Goal: Information Seeking & Learning: Learn about a topic

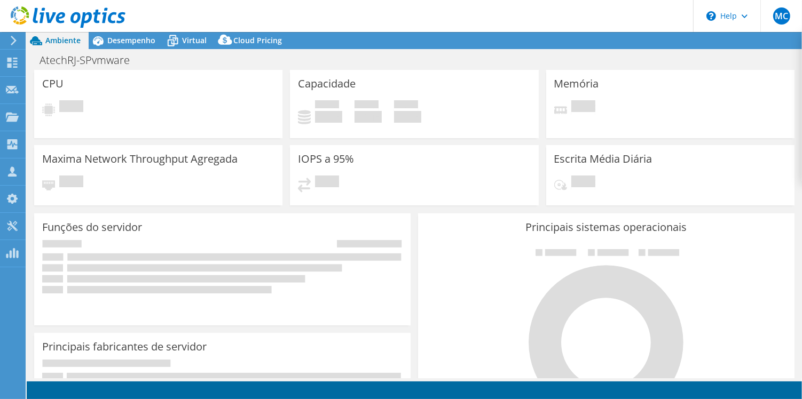
select select "USD"
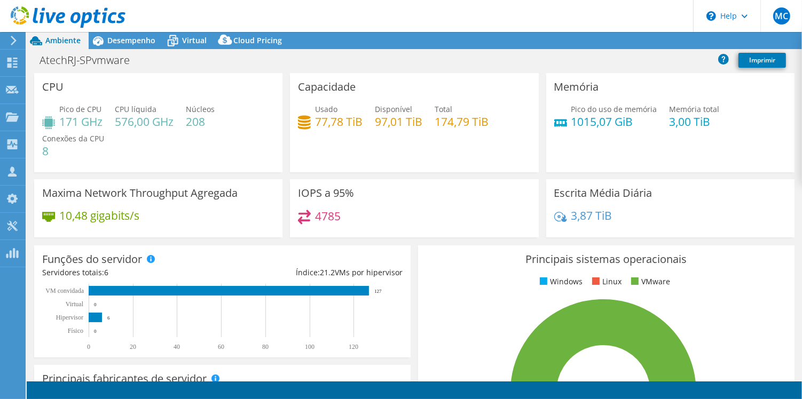
click at [77, 15] on icon at bounding box center [68, 17] width 115 height 22
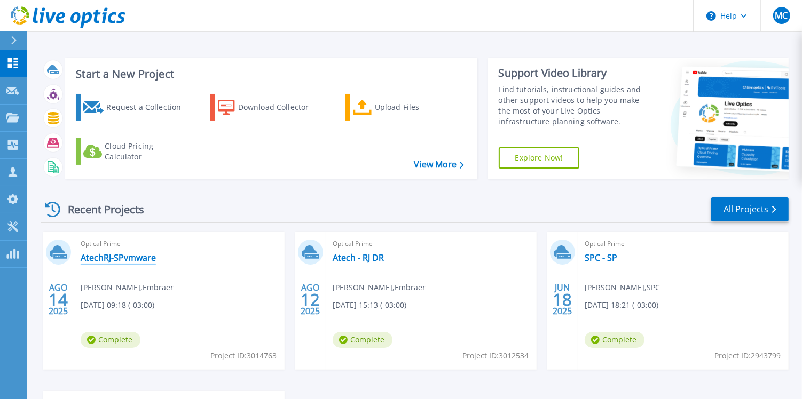
click at [141, 257] on link "AtechRJ-SPvmware" at bounding box center [118, 258] width 75 height 11
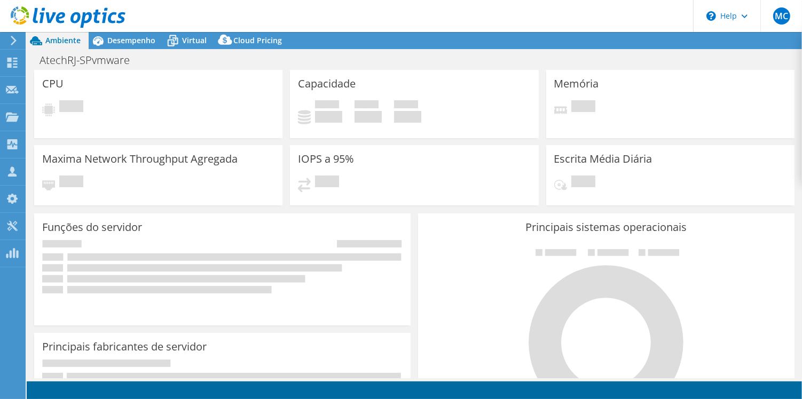
select select "USD"
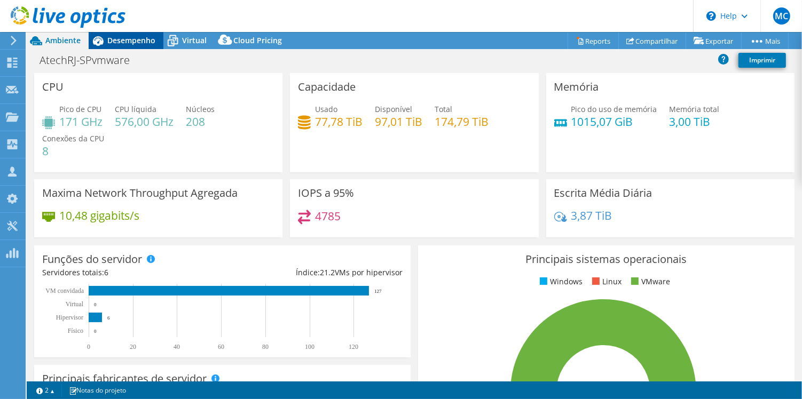
click at [130, 40] on span "Desempenho" at bounding box center [131, 40] width 48 height 10
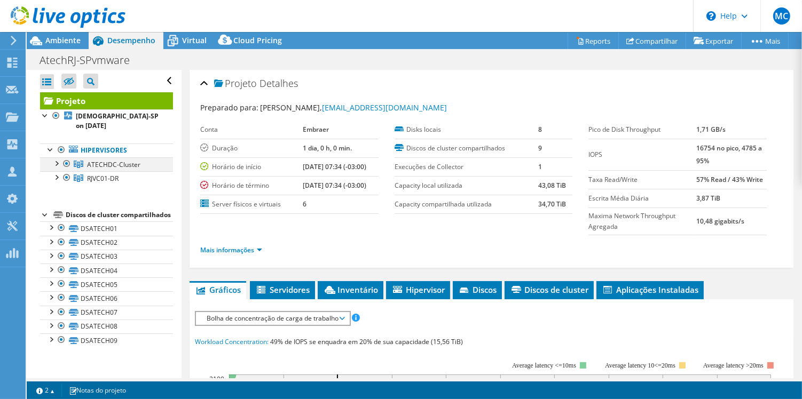
click at [66, 157] on div at bounding box center [66, 163] width 11 height 13
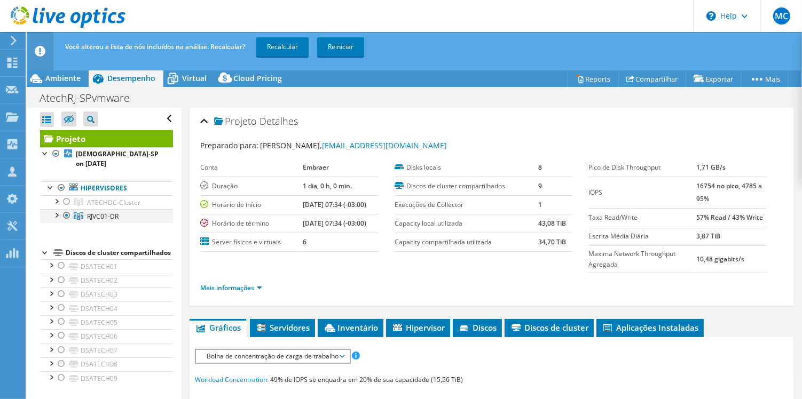
click at [57, 209] on div at bounding box center [56, 214] width 11 height 11
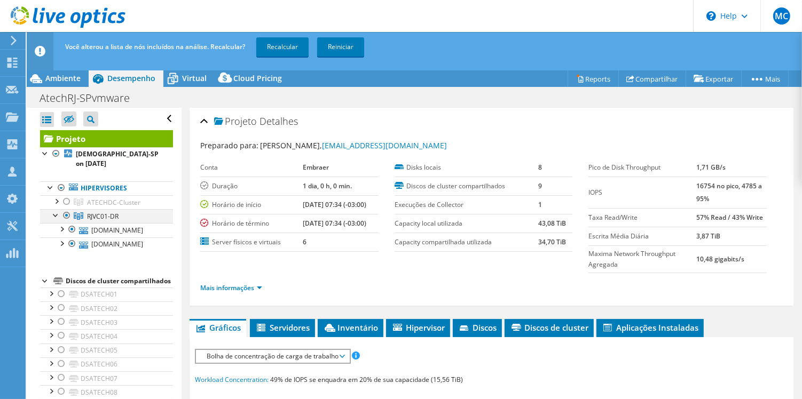
click at [54, 209] on div at bounding box center [56, 214] width 11 height 11
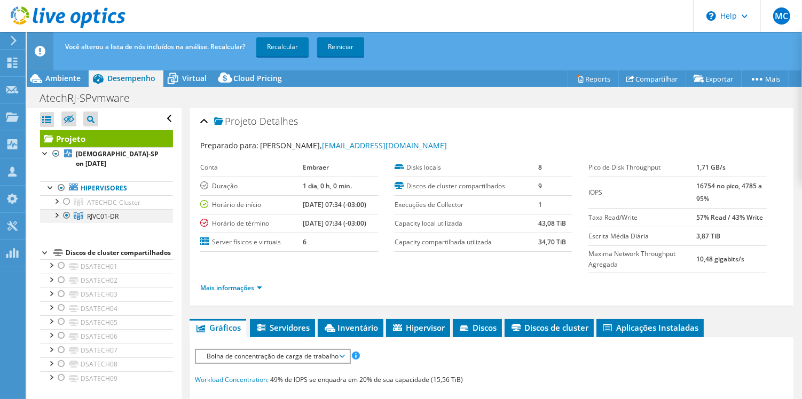
click at [67, 209] on div at bounding box center [66, 215] width 11 height 13
click at [62, 182] on div at bounding box center [61, 188] width 11 height 13
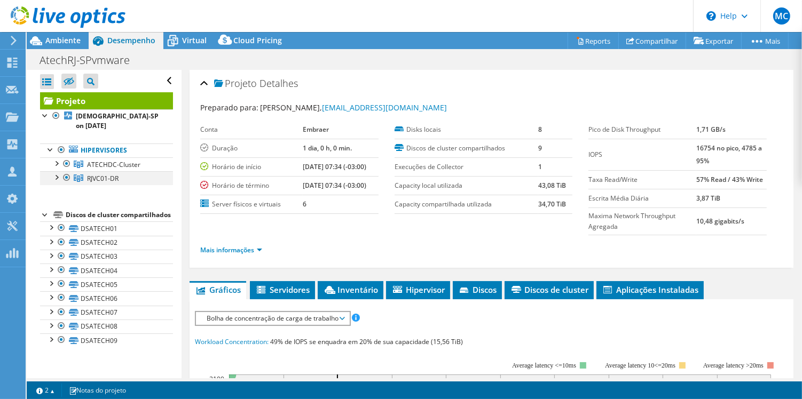
click at [69, 171] on div at bounding box center [66, 177] width 11 height 13
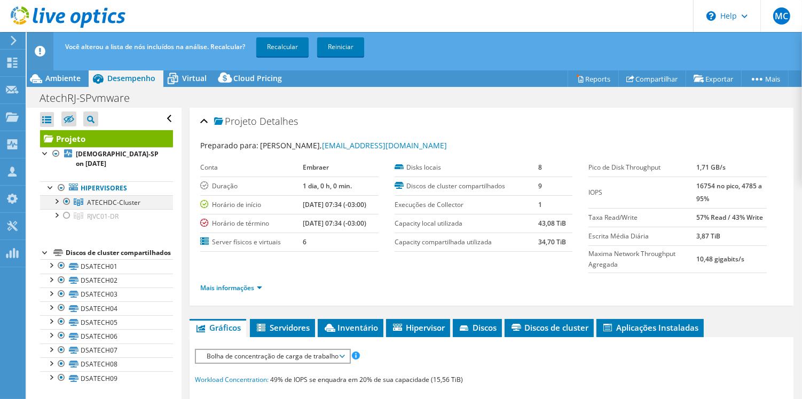
click at [59, 195] on div at bounding box center [56, 200] width 11 height 11
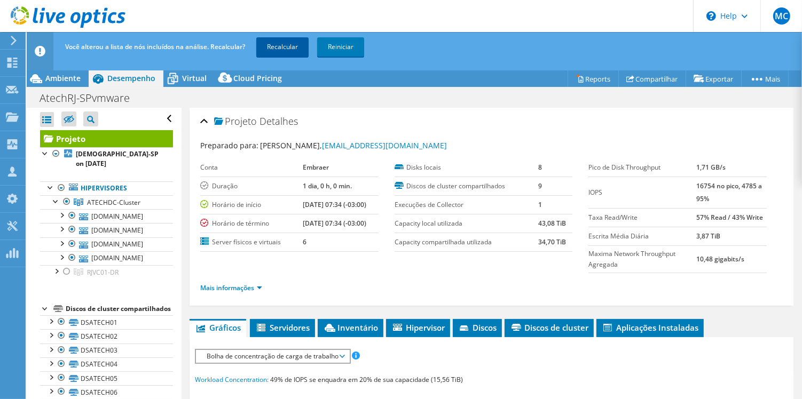
click at [293, 48] on link "Recalcular" at bounding box center [282, 46] width 52 height 19
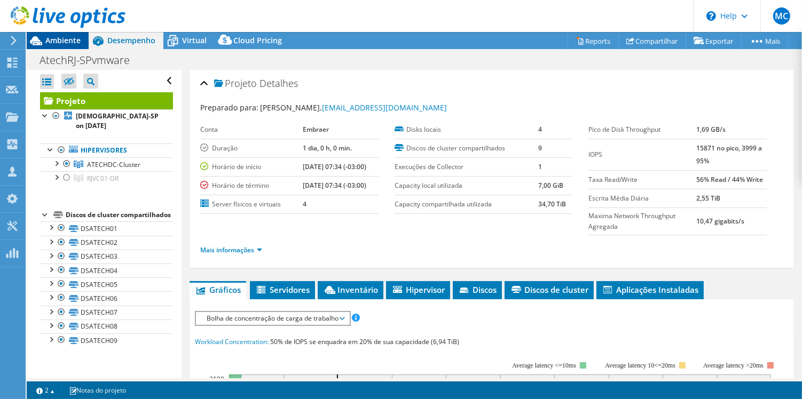
click at [43, 40] on icon at bounding box center [36, 40] width 19 height 19
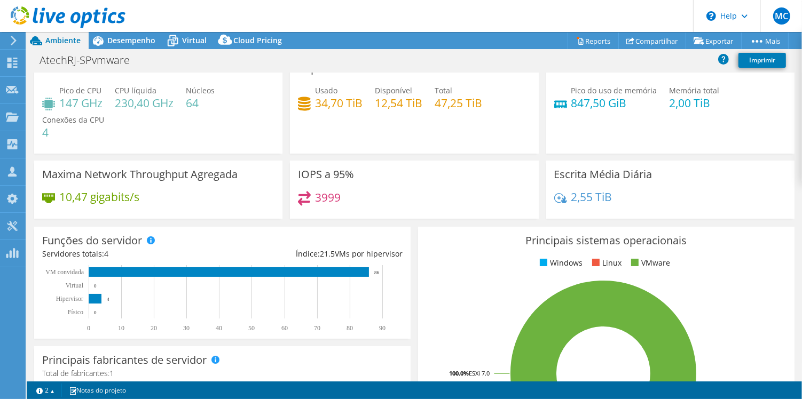
scroll to position [11, 0]
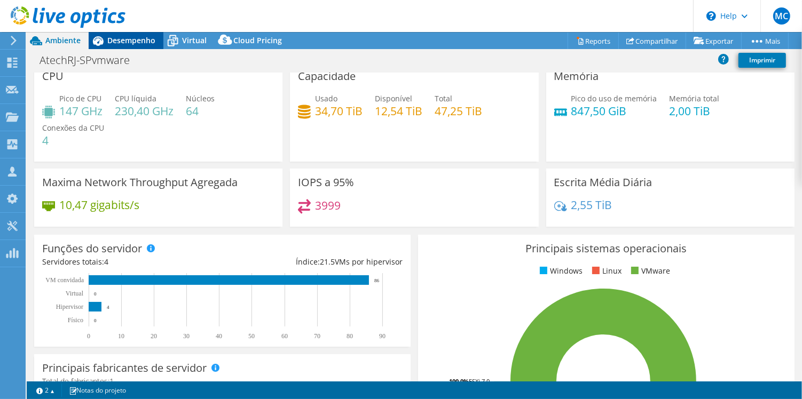
click at [124, 40] on span "Desempenho" at bounding box center [131, 40] width 48 height 10
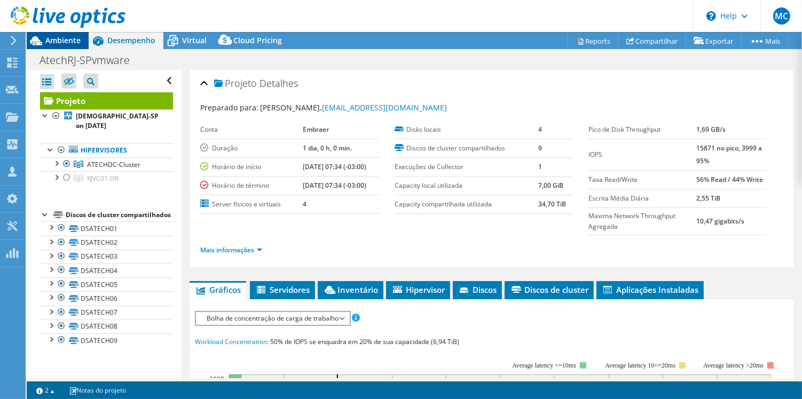
click at [48, 36] on span "Ambiente" at bounding box center [62, 40] width 35 height 10
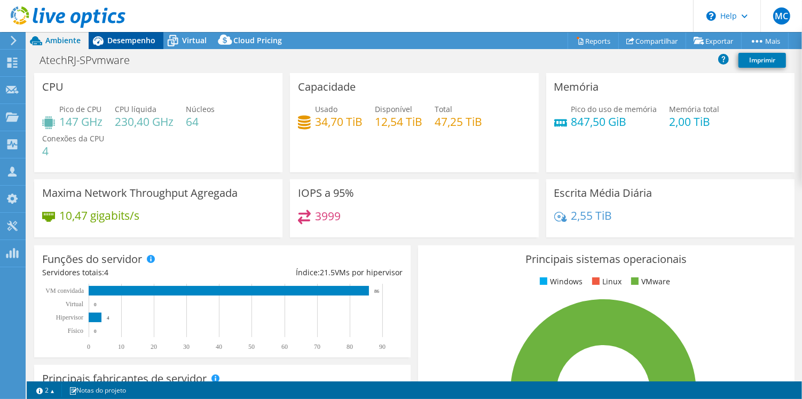
click at [121, 45] on div "Desempenho" at bounding box center [126, 40] width 75 height 17
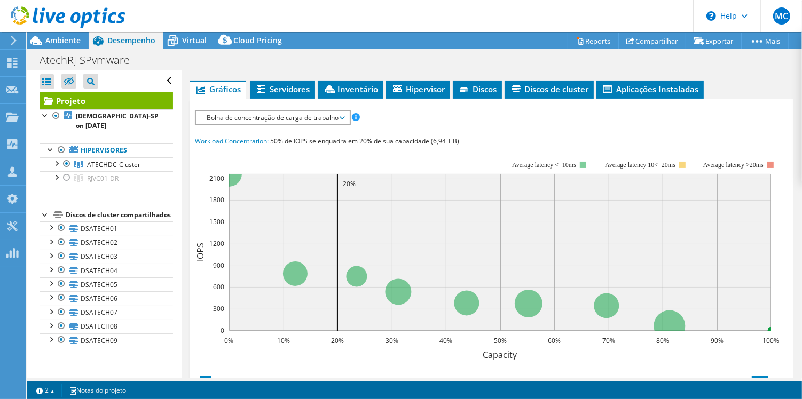
scroll to position [200, 0]
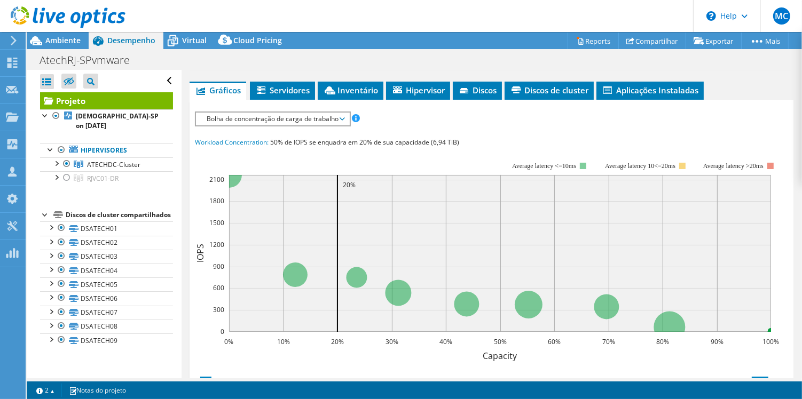
click at [306, 114] on span "Bolha de concentração de carga de trabalho" at bounding box center [272, 119] width 143 height 13
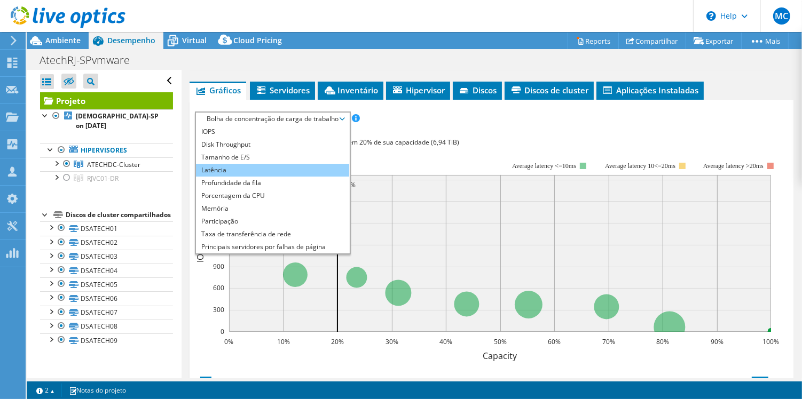
click at [301, 167] on li "Latência" at bounding box center [272, 170] width 153 height 13
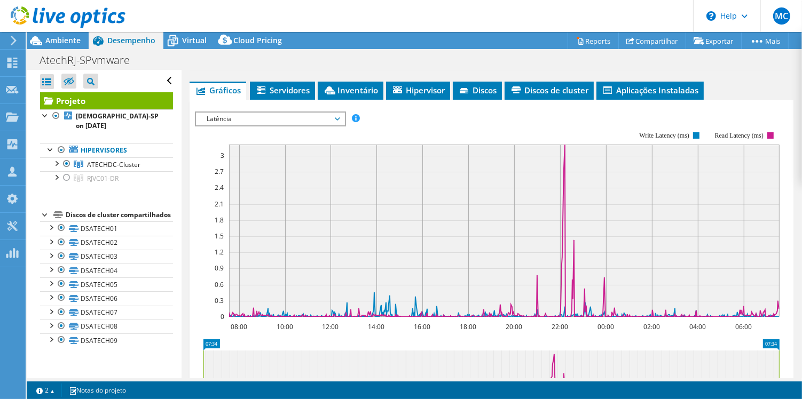
click at [301, 114] on span "Latência" at bounding box center [269, 119] width 137 height 13
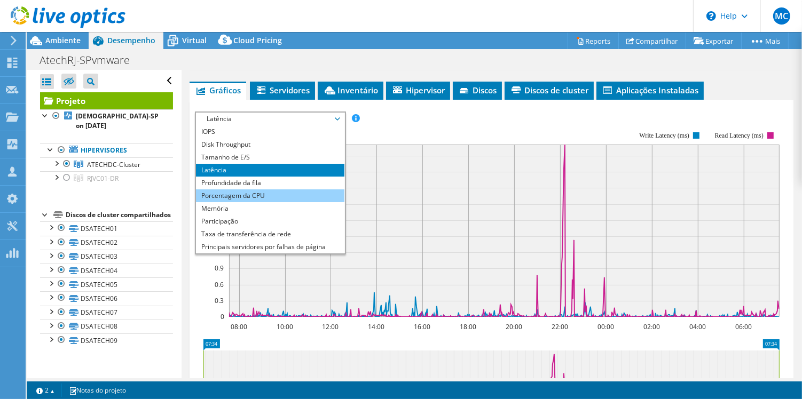
click at [278, 190] on li "Porcentagem da CPU" at bounding box center [270, 196] width 148 height 13
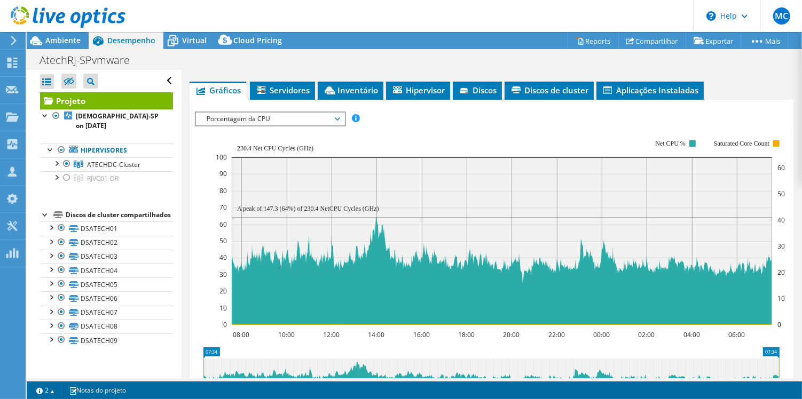
click at [298, 117] on span "Porcentagem da CPU" at bounding box center [269, 119] width 137 height 13
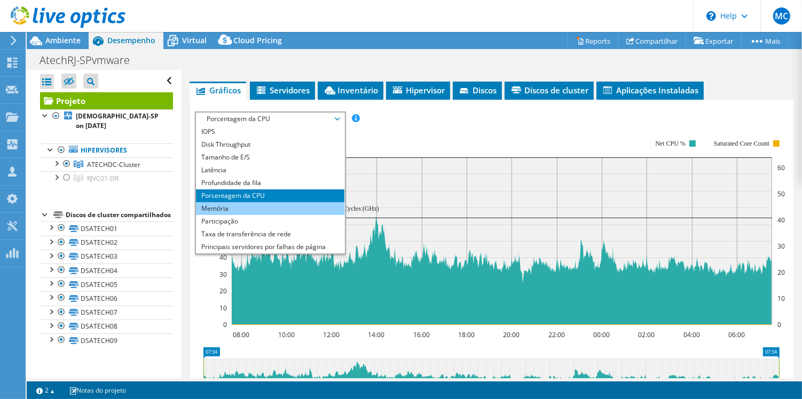
click at [278, 209] on li "Memória" at bounding box center [270, 208] width 148 height 13
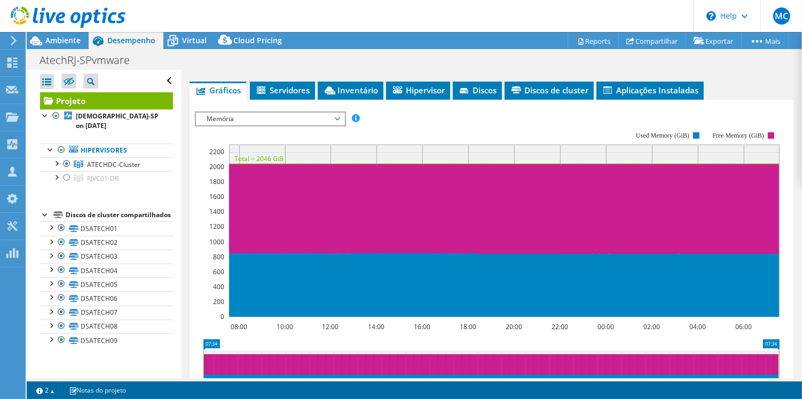
click at [301, 115] on span "Memória" at bounding box center [269, 119] width 137 height 13
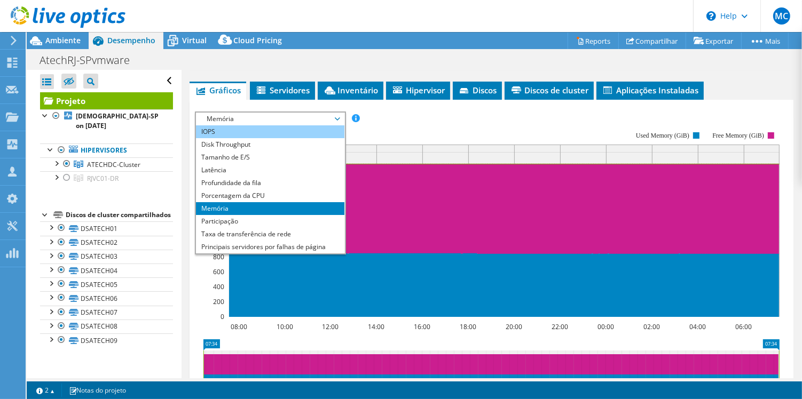
click at [289, 134] on li "IOPS" at bounding box center [270, 131] width 148 height 13
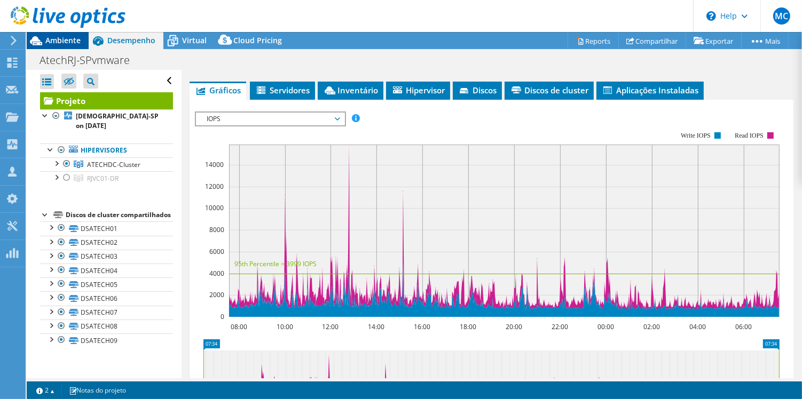
click at [65, 44] on span "Ambiente" at bounding box center [62, 40] width 35 height 10
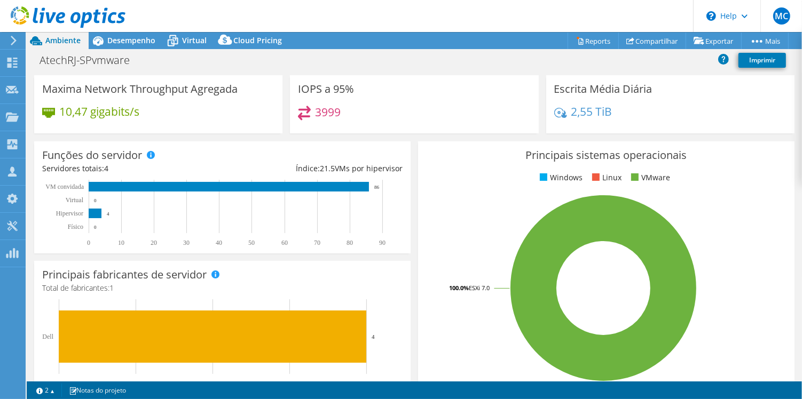
scroll to position [0, 0]
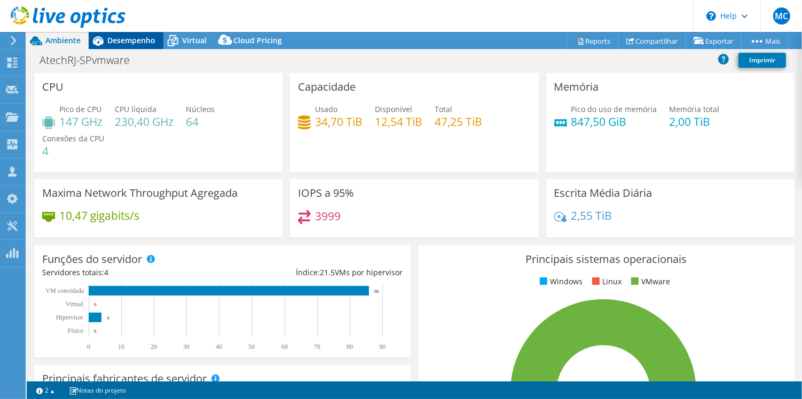
click at [146, 48] on div "Desempenho" at bounding box center [126, 40] width 75 height 17
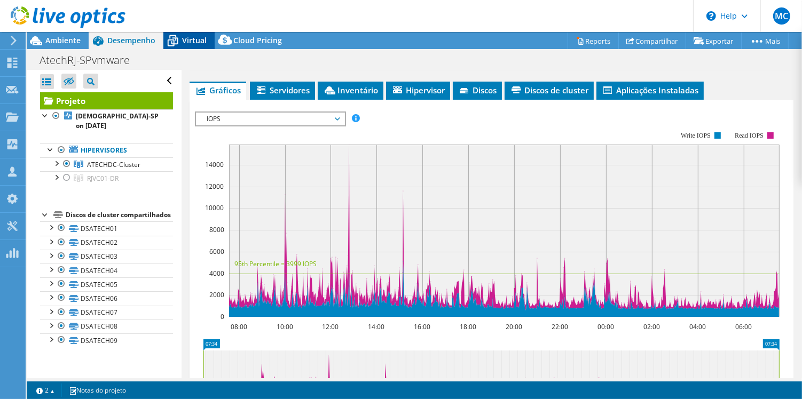
click at [198, 40] on span "Virtual" at bounding box center [194, 40] width 25 height 10
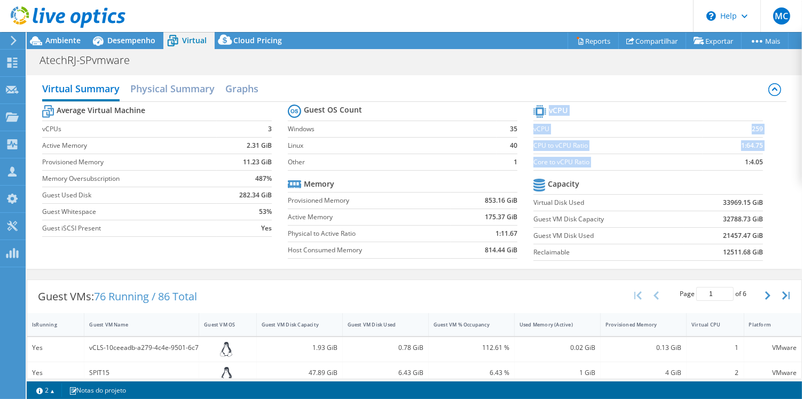
drag, startPoint x: 744, startPoint y: 160, endPoint x: 778, endPoint y: 164, distance: 35.0
click at [778, 164] on section "vCPU vCPU 259 CPU to vCPU Ratio 1:64.75 Core to vCPU Ratio 1:4.05 Capacity Virt…" at bounding box center [656, 185] width 246 height 164
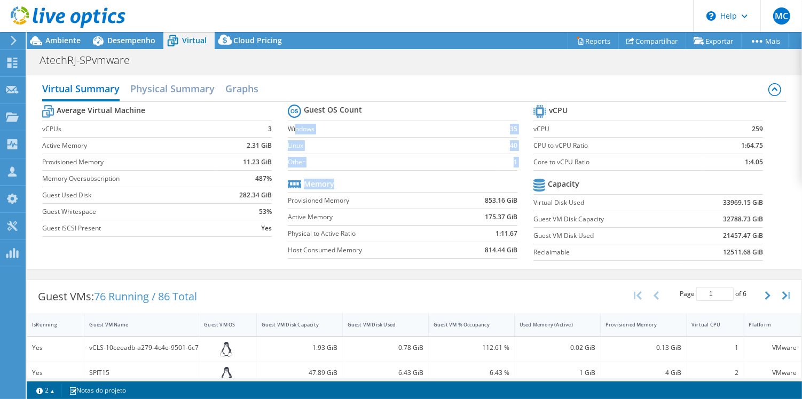
drag, startPoint x: 295, startPoint y: 123, endPoint x: 495, endPoint y: 187, distance: 209.7
click at [495, 187] on section "Guest OS Count Windows 35 Linux 40 Other 1 Memory Provisioned Memory 853.16 GiB…" at bounding box center [411, 183] width 246 height 162
click at [66, 35] on div at bounding box center [62, 18] width 125 height 36
click at [56, 48] on div "Ambiente" at bounding box center [58, 40] width 62 height 17
